Goal: Find contact information: Find contact information

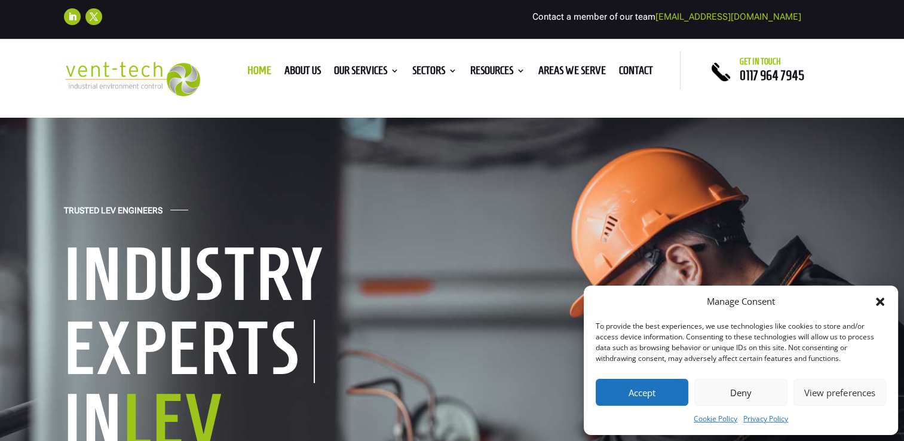
click at [882, 303] on icon "Close dialog" at bounding box center [880, 302] width 8 height 8
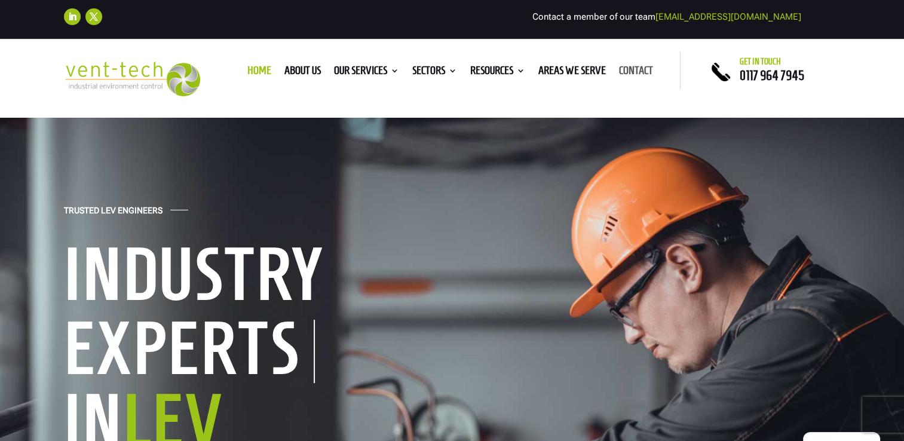
click at [643, 71] on link "Contact" at bounding box center [636, 72] width 34 height 13
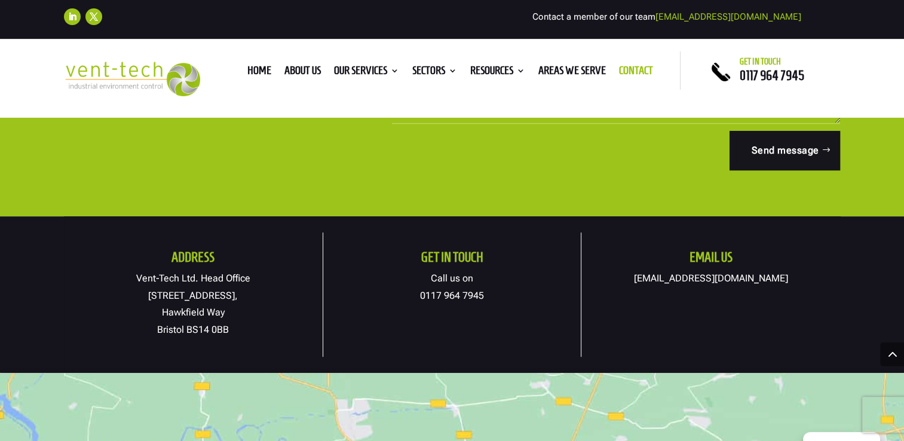
scroll to position [507, 0]
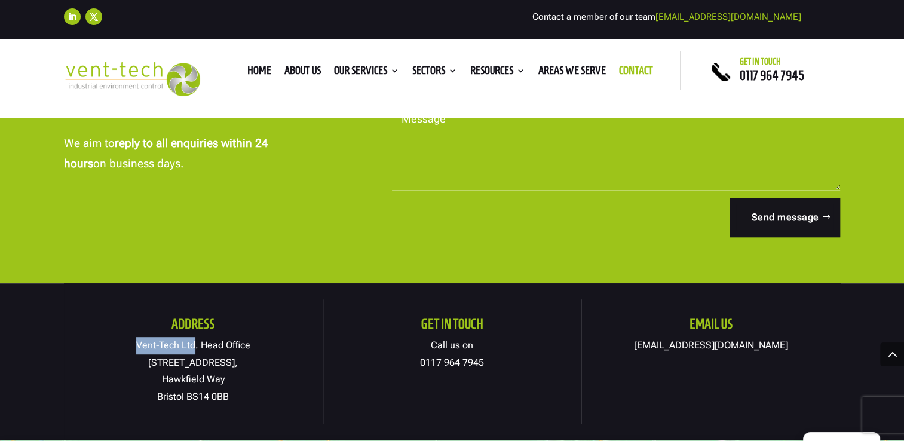
drag, startPoint x: 136, startPoint y: 345, endPoint x: 194, endPoint y: 347, distance: 58.0
click at [194, 347] on p "Vent-Tech Ltd. Head Office [STREET_ADDRESS]" at bounding box center [193, 371] width 259 height 69
drag, startPoint x: 194, startPoint y: 347, endPoint x: 178, endPoint y: 339, distance: 17.4
copy p "Vent-Tech Ltd"
